Goal: Navigation & Orientation: Understand site structure

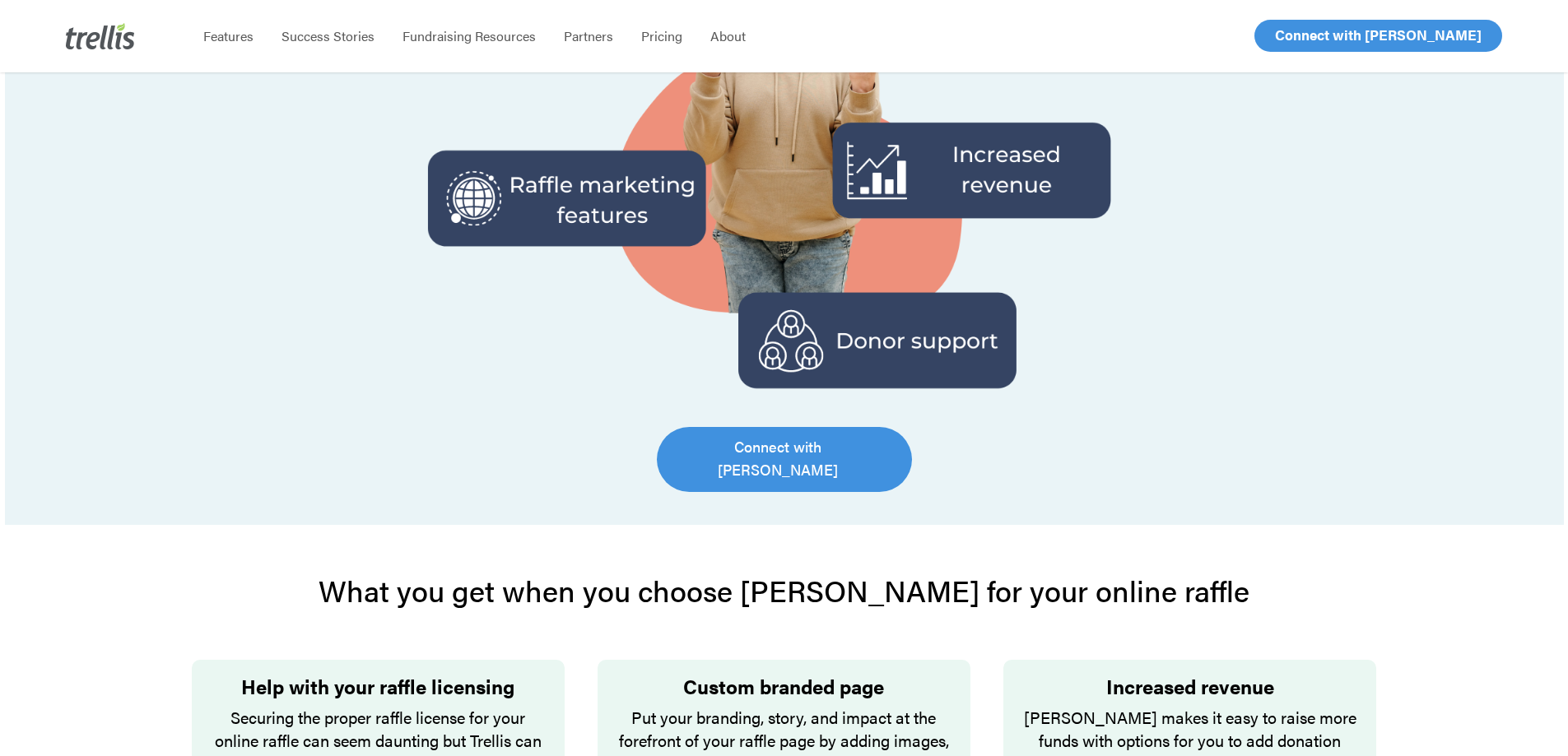
scroll to position [494, 0]
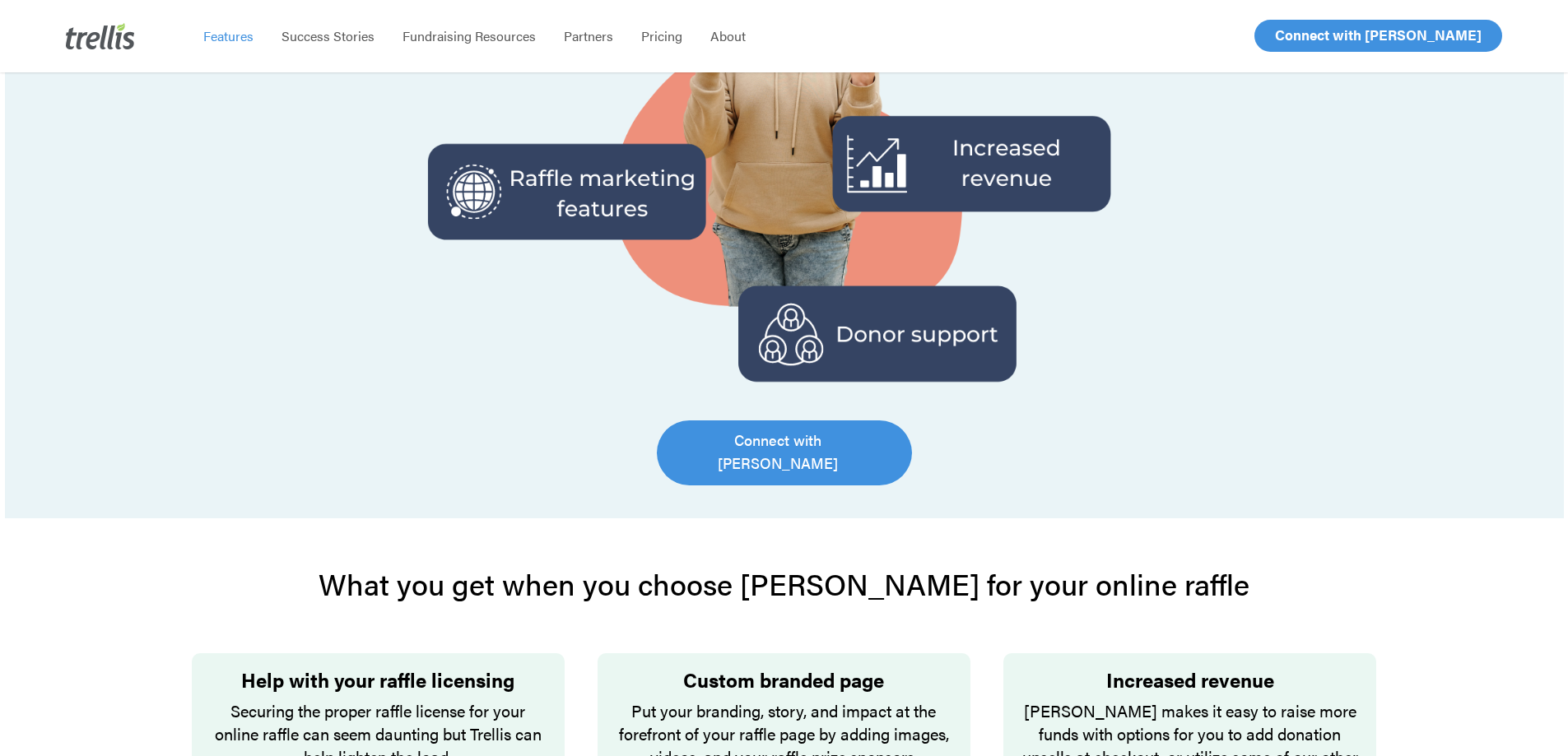
click at [219, 30] on span "Features" at bounding box center [229, 35] width 50 height 19
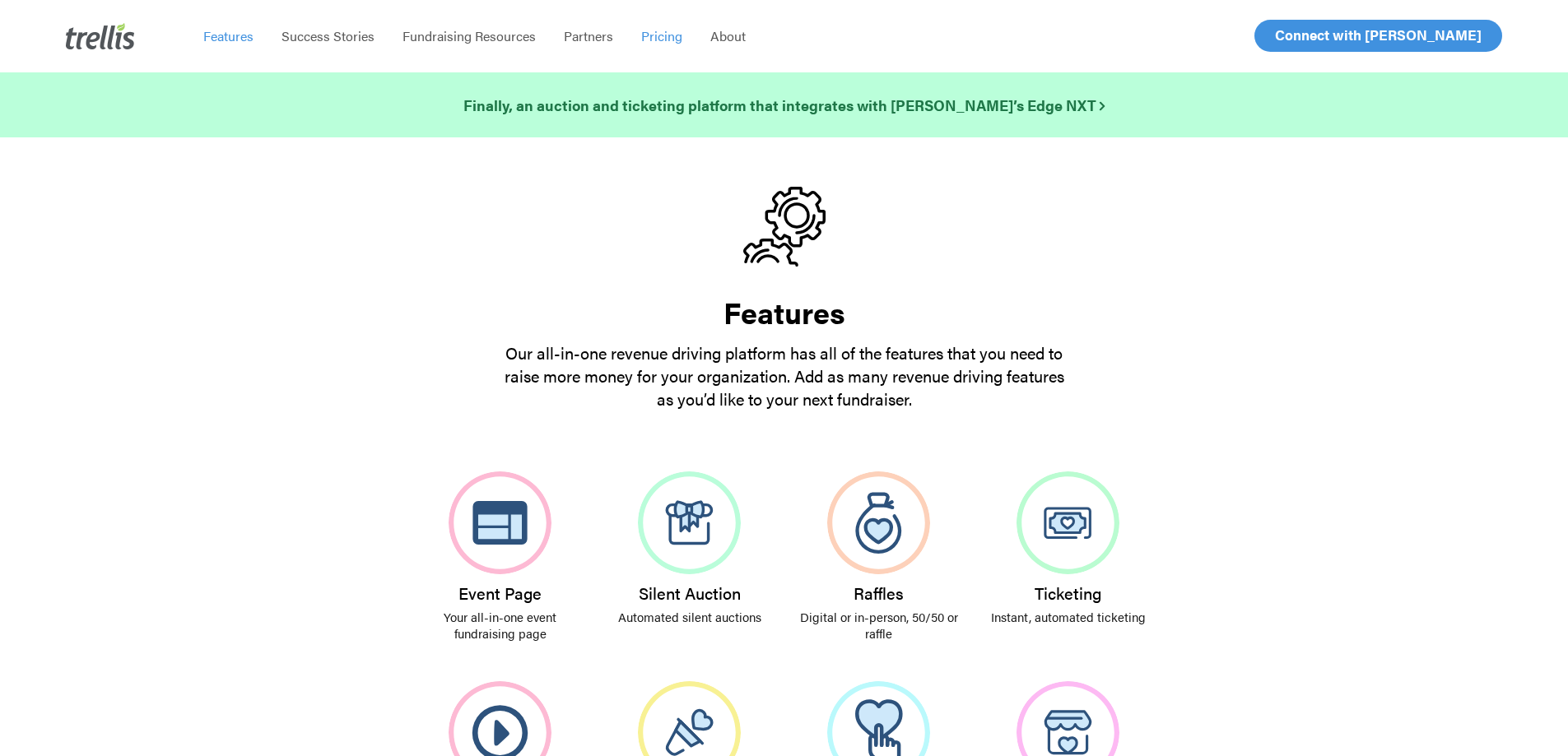
click at [657, 34] on span "Pricing" at bounding box center [661, 35] width 41 height 19
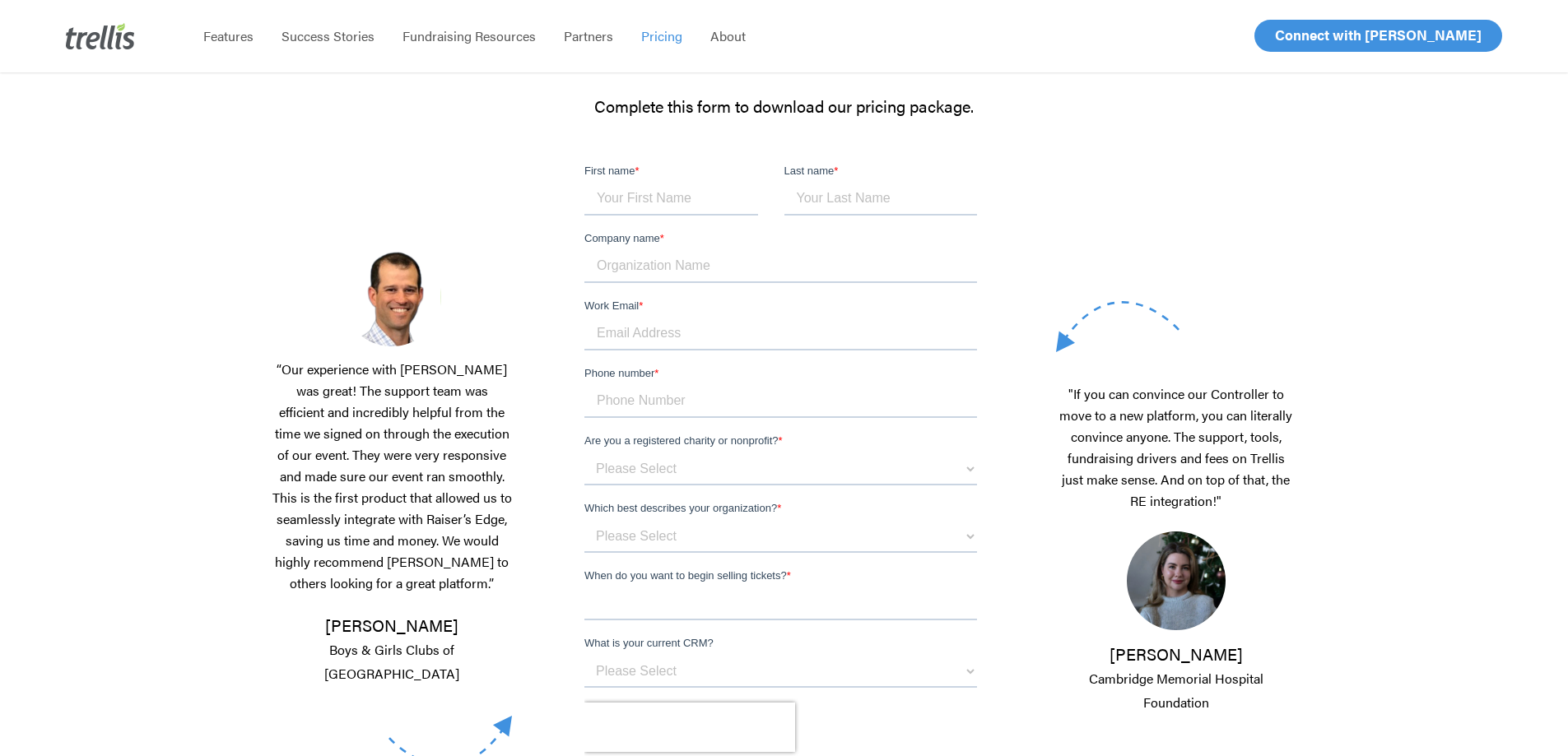
scroll to position [246, 0]
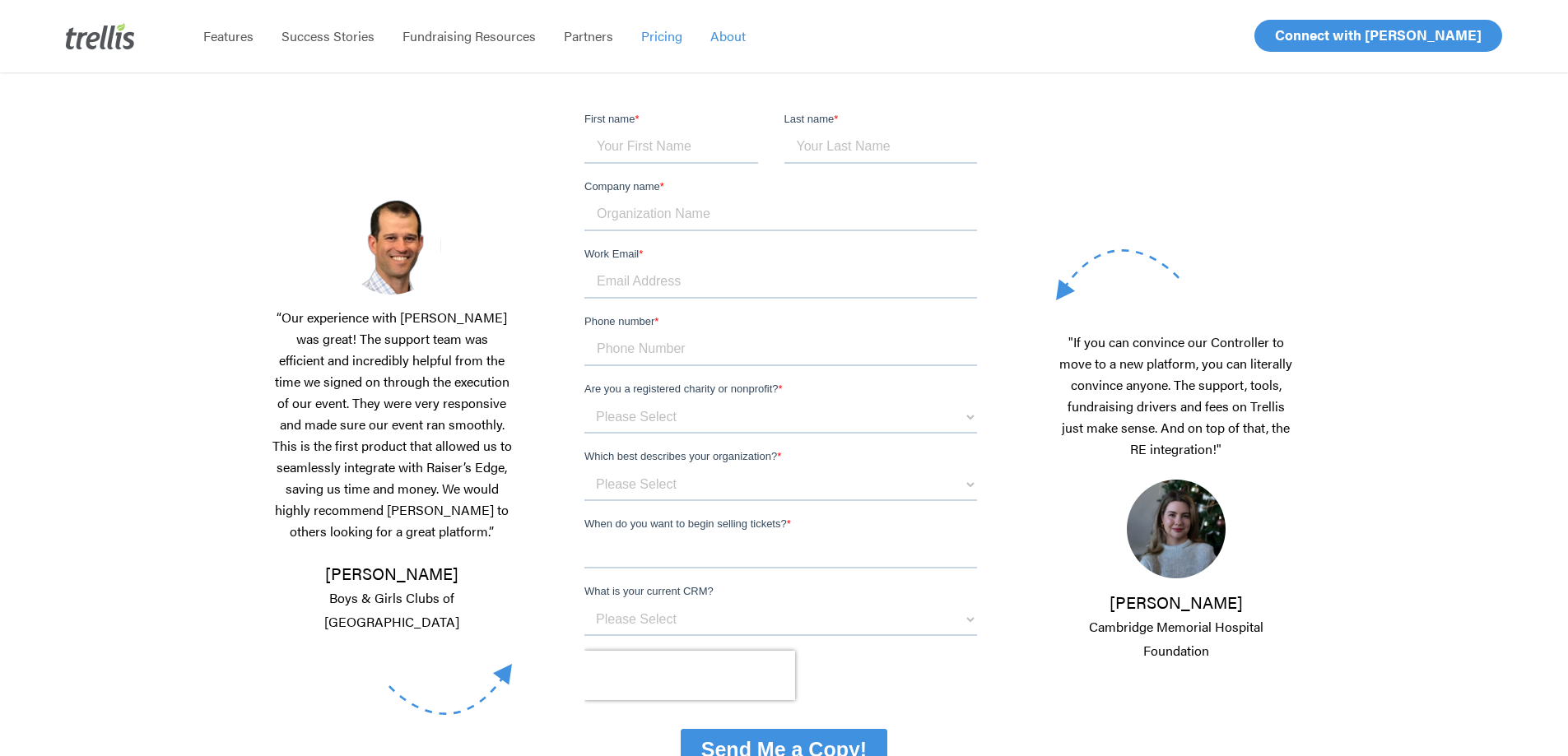
click at [712, 40] on span "About" at bounding box center [728, 35] width 35 height 19
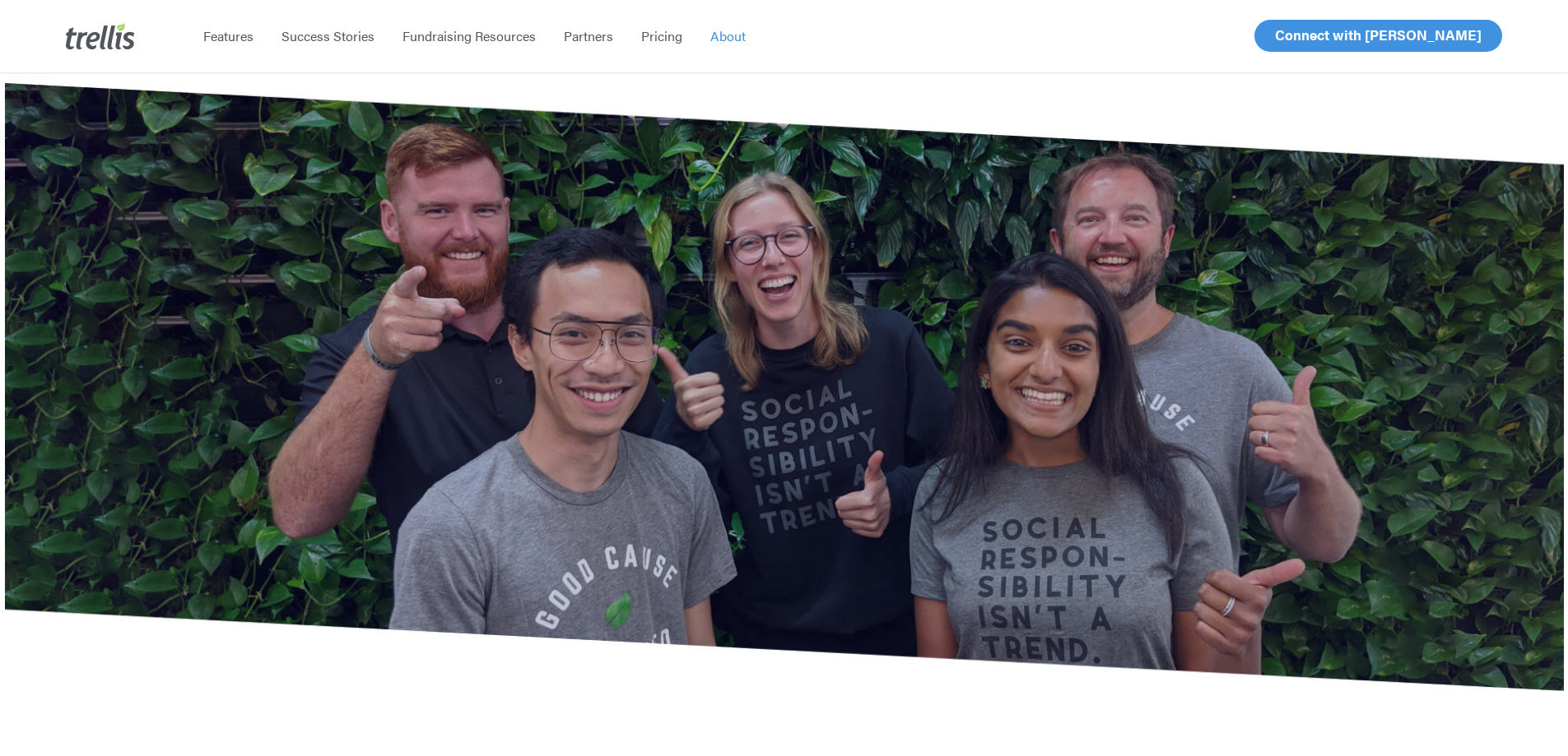
scroll to position [329, 0]
